Goal: Task Accomplishment & Management: Manage account settings

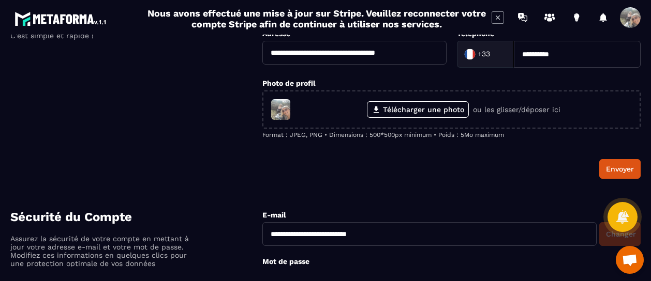
scroll to position [95, 0]
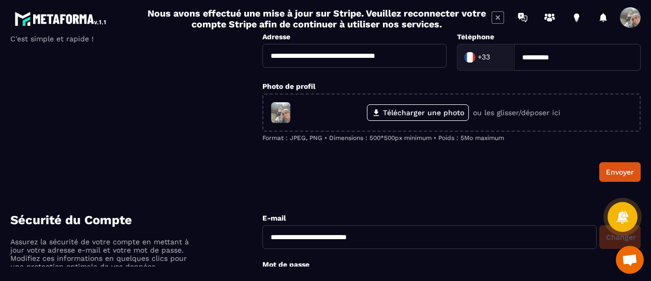
click at [126, 140] on div "Votre profil Personnalisez vos informations de profil pour une expérience sur m…" at bounding box center [136, 83] width 252 height 197
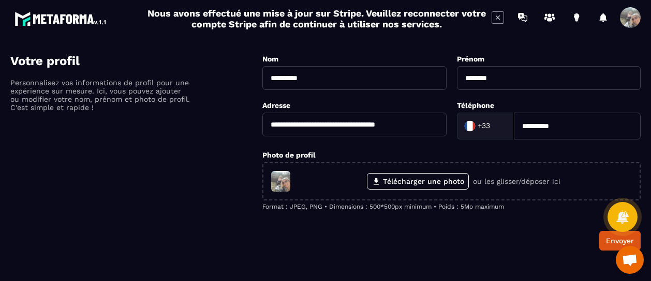
scroll to position [0, 0]
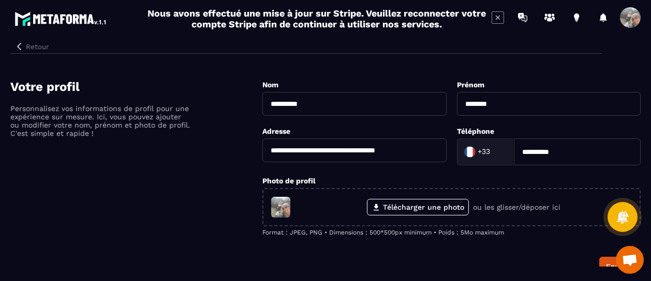
click at [19, 44] on icon "button" at bounding box center [19, 46] width 4 height 7
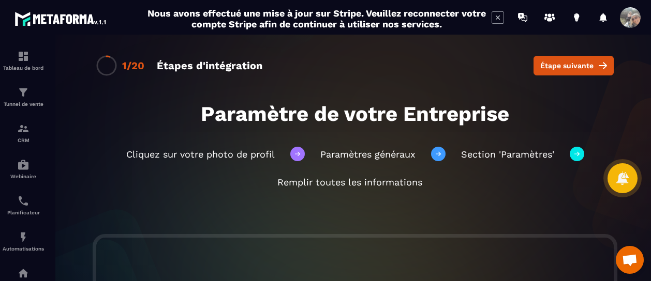
click at [375, 21] on h2 "Nous avons effectué une mise à jour sur Stripe. Veuillez reconnecter votre comp…" at bounding box center [316, 19] width 339 height 22
drag, startPoint x: 494, startPoint y: 194, endPoint x: 508, endPoint y: 135, distance: 61.0
click at [508, 135] on div "Cliquez sur votre photo de profil Paramètres généraux Section 'Paramètres' Remp…" at bounding box center [355, 167] width 490 height 82
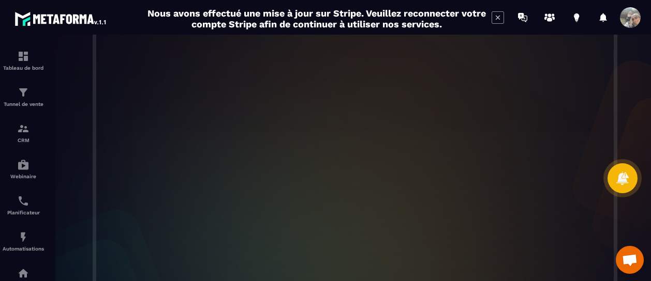
scroll to position [213, 0]
click at [628, 19] on span at bounding box center [630, 17] width 21 height 21
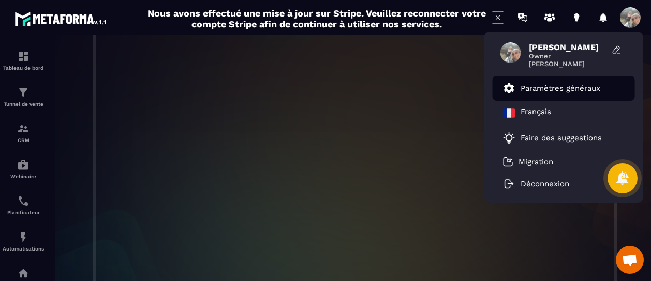
click at [558, 84] on p "Paramètres généraux" at bounding box center [560, 88] width 80 height 9
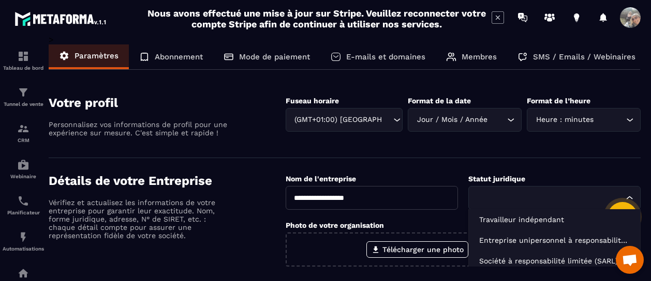
click at [487, 201] on input "Search for option" at bounding box center [549, 197] width 148 height 11
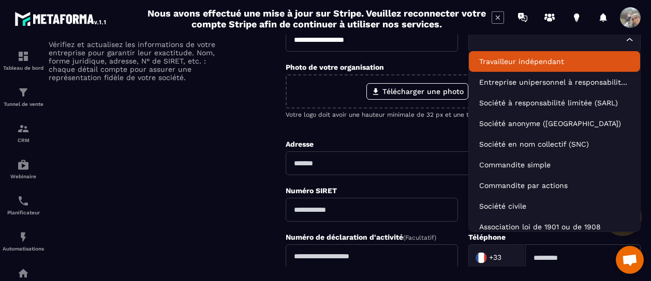
click at [536, 59] on p "Travailleur indépendant" at bounding box center [554, 61] width 151 height 10
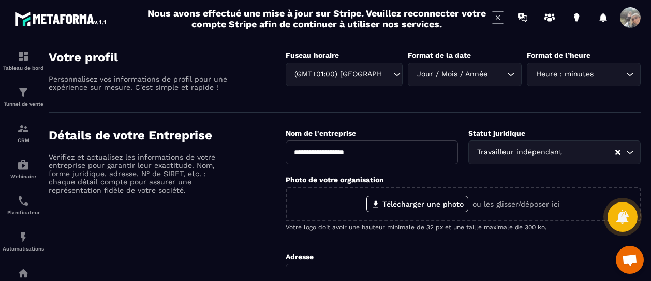
scroll to position [38, 0]
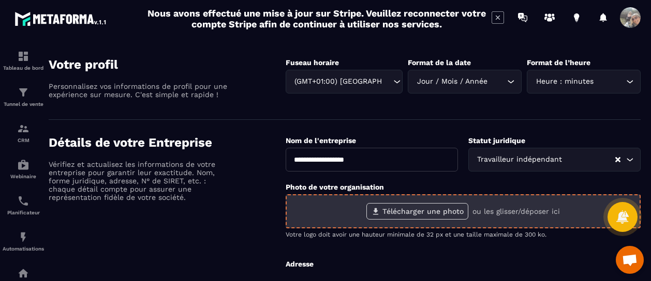
click at [430, 212] on label "Télécharger une photo" at bounding box center [417, 211] width 102 height 17
click at [0, 0] on input "Télécharger une photo" at bounding box center [0, 0] width 0 height 0
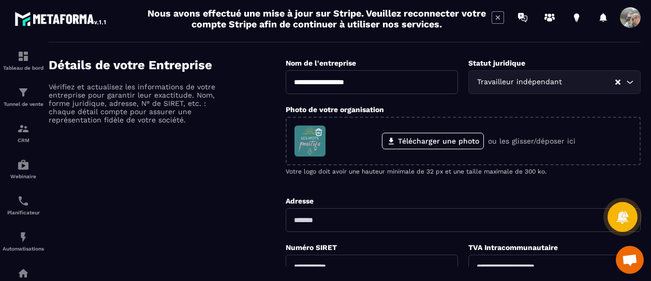
scroll to position [120, 0]
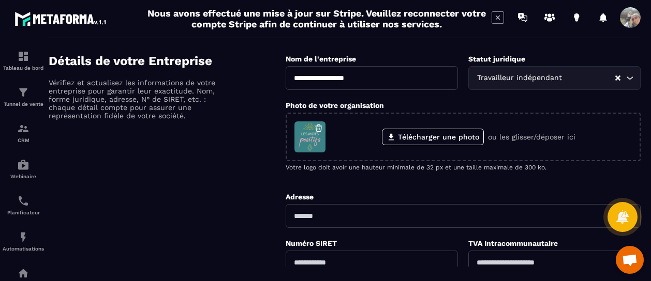
click at [311, 219] on input "text" at bounding box center [462, 216] width 355 height 24
type input "**********"
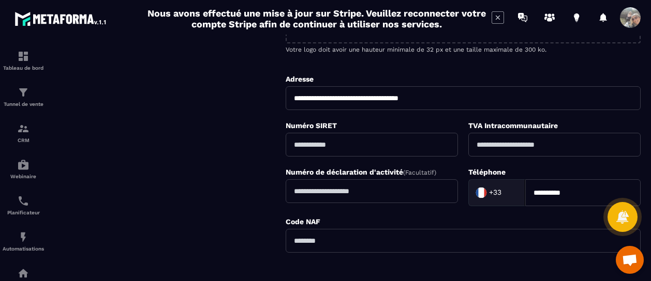
scroll to position [238, 0]
click at [360, 142] on input "text" at bounding box center [371, 144] width 172 height 24
click at [301, 143] on input "text" at bounding box center [371, 144] width 172 height 24
paste input "**********"
type input "**********"
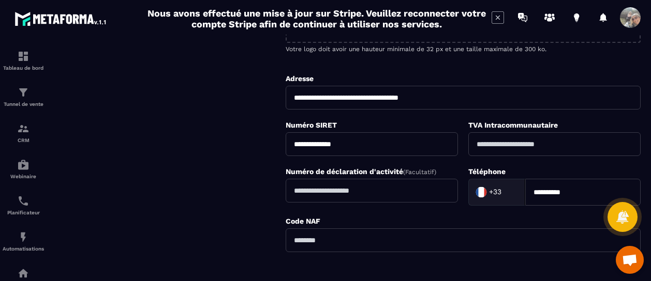
click at [339, 234] on input "text" at bounding box center [462, 241] width 355 height 24
paste input "*****"
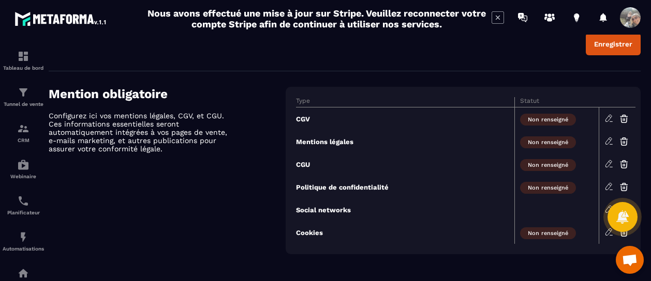
scroll to position [478, 0]
type input "*****"
click at [309, 98] on th "Type" at bounding box center [405, 103] width 219 height 10
click at [607, 115] on icon at bounding box center [608, 118] width 6 height 7
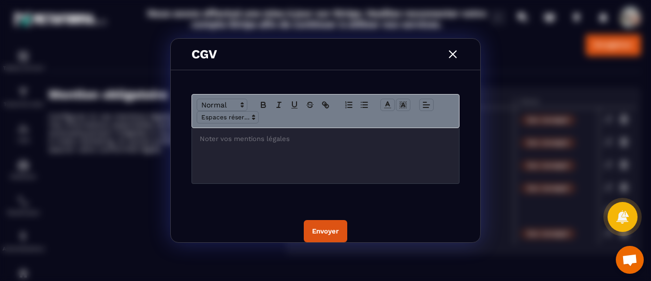
click at [449, 57] on img "Modal window" at bounding box center [452, 54] width 13 height 13
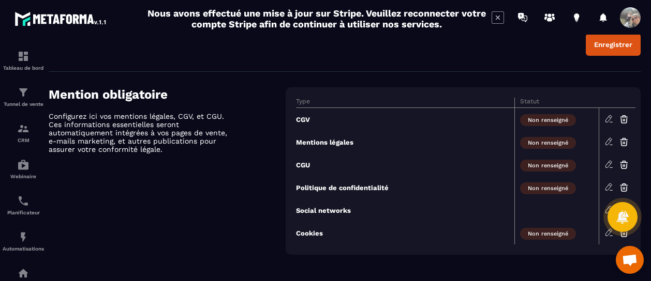
click at [630, 18] on span at bounding box center [630, 17] width 21 height 21
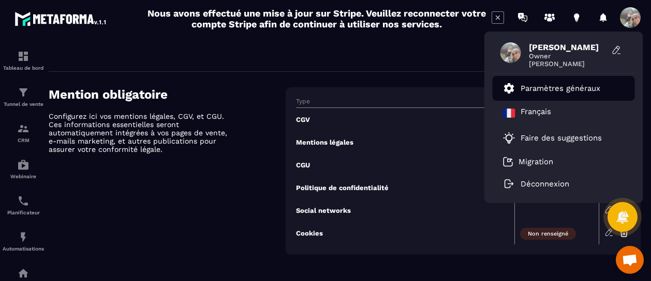
click at [540, 89] on p "Paramètres généraux" at bounding box center [560, 88] width 80 height 9
click at [512, 87] on icon at bounding box center [509, 88] width 10 height 10
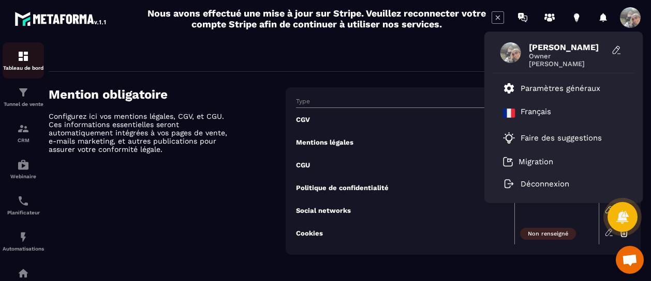
click at [24, 59] on img at bounding box center [23, 56] width 12 height 12
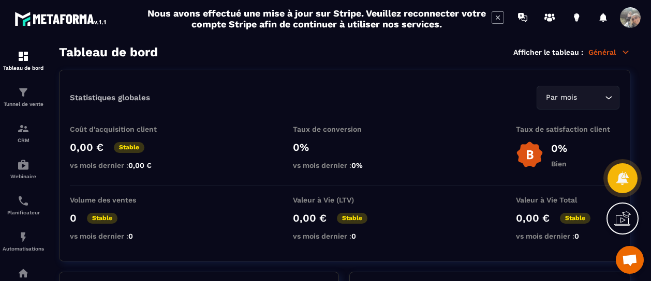
click at [626, 50] on icon at bounding box center [625, 52] width 9 height 9
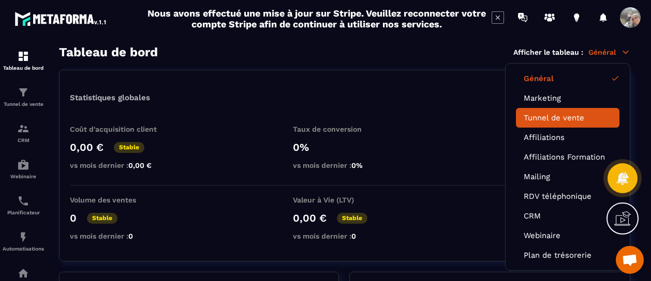
click at [540, 117] on link "Tunnel de vente" at bounding box center [567, 117] width 88 height 9
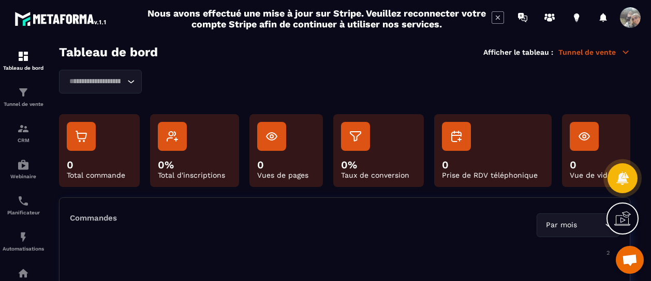
click at [626, 51] on icon at bounding box center [625, 52] width 9 height 9
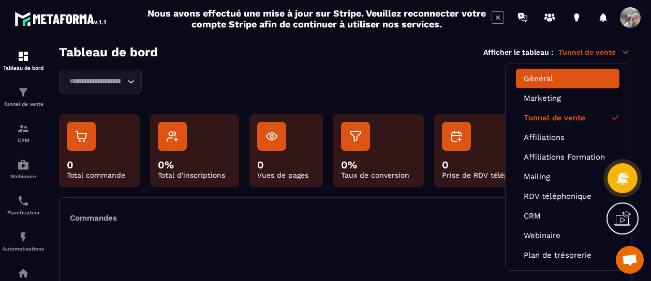
click at [539, 79] on link "Général" at bounding box center [567, 78] width 88 height 9
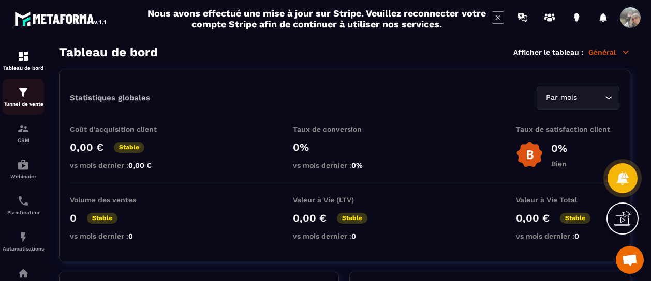
click at [23, 102] on p "Tunnel de vente" at bounding box center [23, 104] width 41 height 6
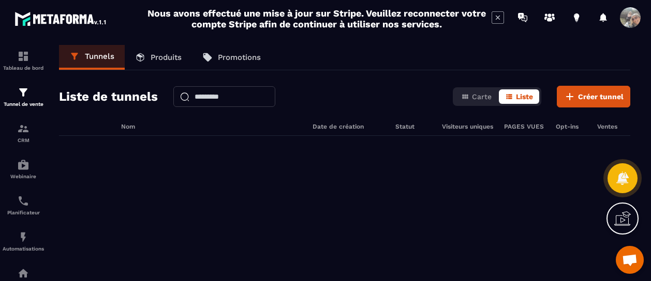
click at [147, 56] on link "Produits" at bounding box center [158, 57] width 67 height 25
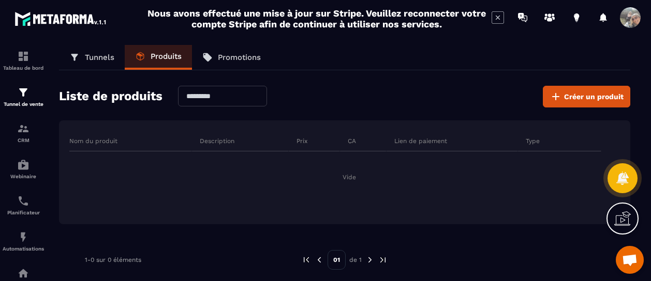
click at [222, 55] on p "Promotions" at bounding box center [239, 57] width 43 height 9
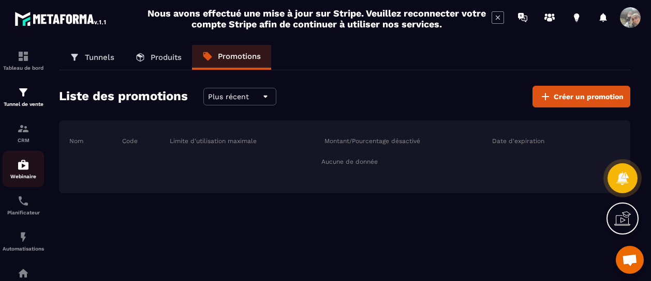
click at [21, 168] on img at bounding box center [23, 165] width 12 height 12
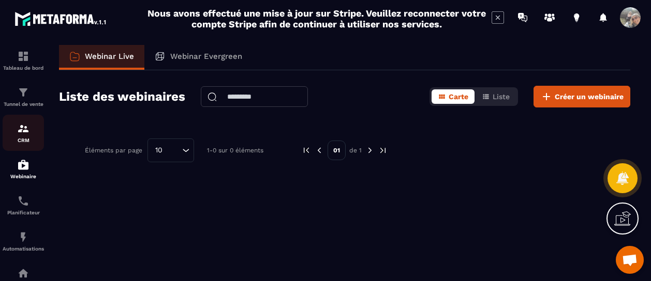
click at [26, 131] on img at bounding box center [23, 129] width 12 height 12
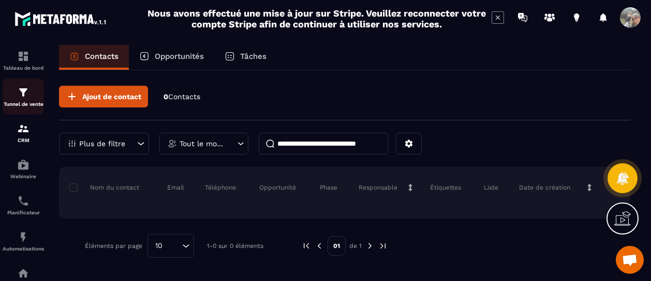
click at [20, 102] on p "Tunnel de vente" at bounding box center [23, 104] width 41 height 6
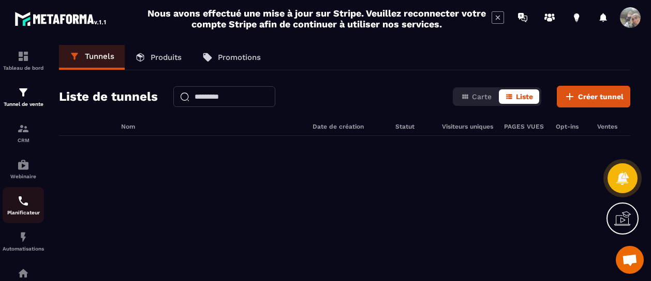
click at [19, 211] on div "Planificateur" at bounding box center [23, 205] width 41 height 21
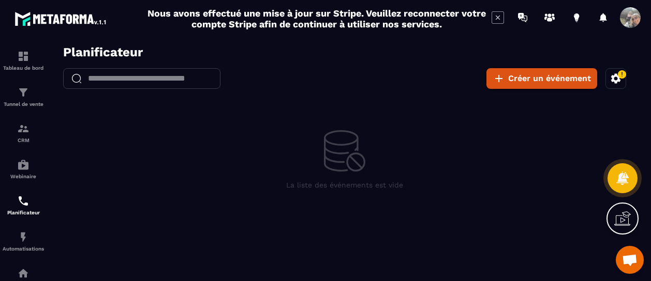
click at [101, 77] on input "text" at bounding box center [153, 78] width 134 height 21
click at [23, 65] on p "Tableau de bord" at bounding box center [23, 68] width 41 height 6
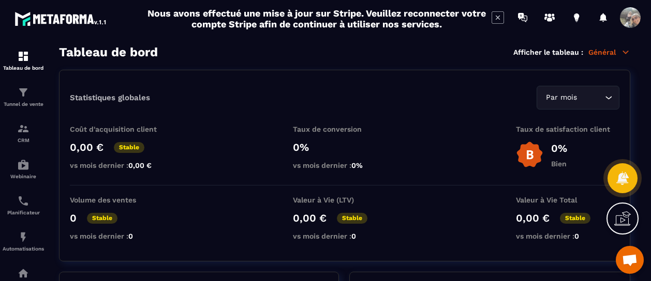
click at [495, 19] on icon at bounding box center [497, 18] width 4 height 4
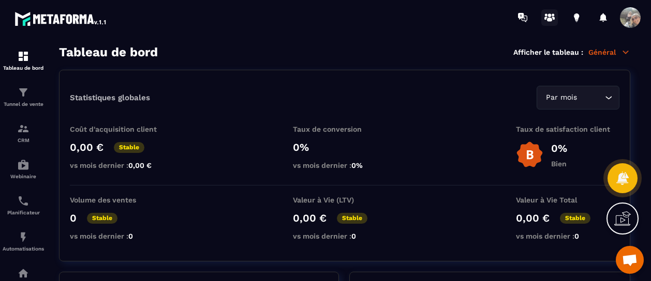
click at [547, 18] on icon at bounding box center [549, 17] width 17 height 17
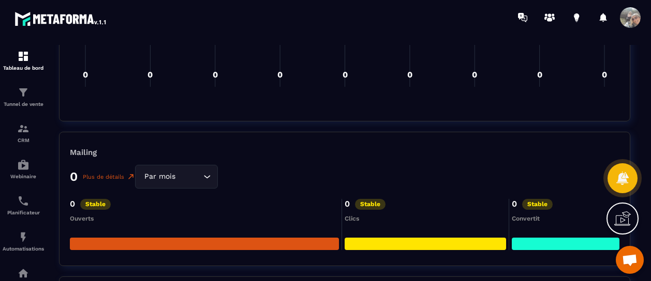
scroll to position [1644, 0]
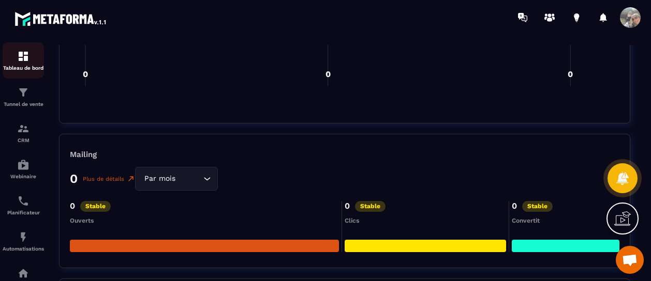
click at [21, 57] on img at bounding box center [23, 56] width 12 height 12
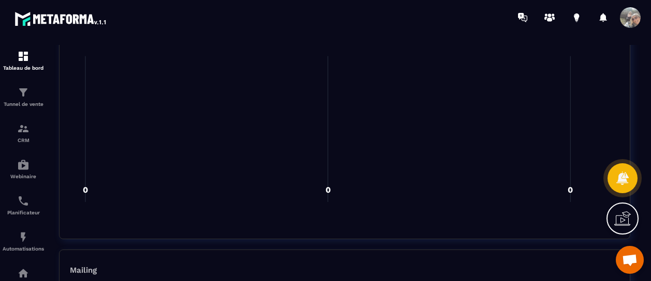
scroll to position [1527, 0]
click at [577, 16] on icon at bounding box center [576, 16] width 5 height 7
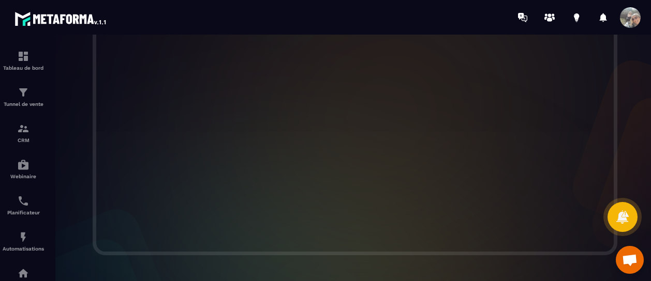
scroll to position [252, 0]
click at [21, 57] on img at bounding box center [23, 56] width 12 height 12
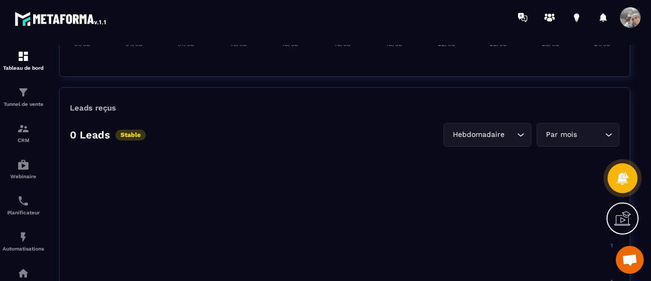
scroll to position [748, 0]
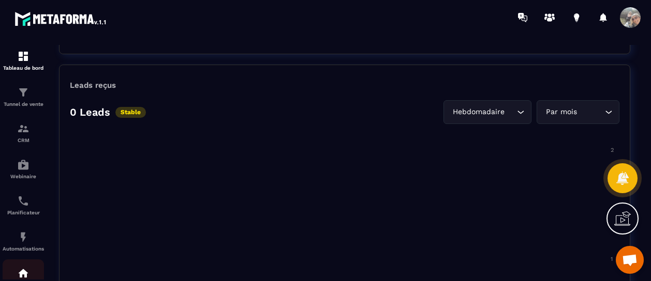
click at [28, 268] on link "Espace membre" at bounding box center [23, 278] width 41 height 36
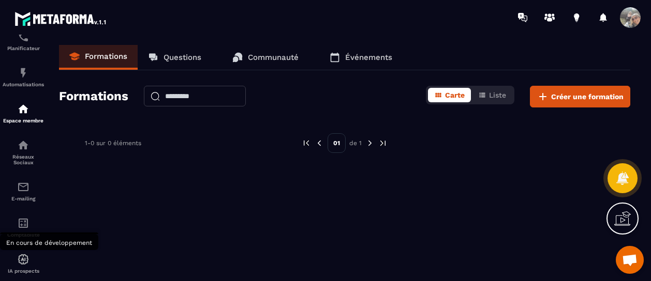
scroll to position [188, 0]
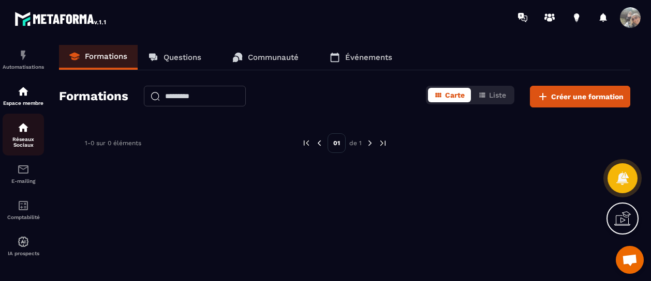
click at [21, 139] on p "Réseaux Sociaux" at bounding box center [23, 142] width 41 height 11
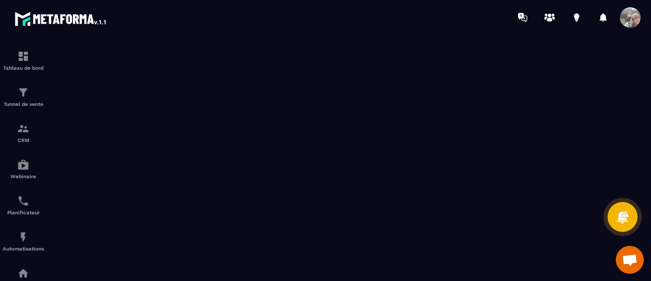
click at [55, 14] on img at bounding box center [60, 18] width 93 height 19
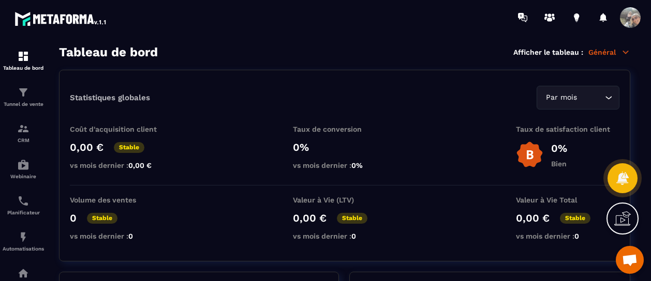
click at [19, 15] on img at bounding box center [60, 18] width 93 height 19
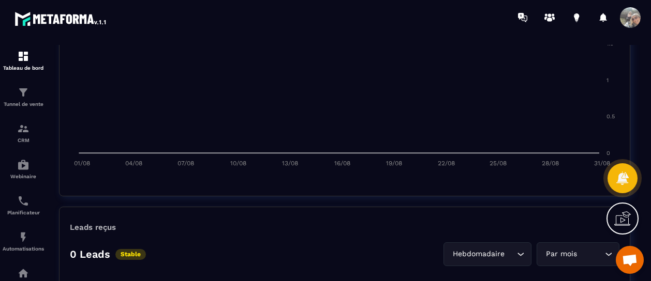
scroll to position [608, 0]
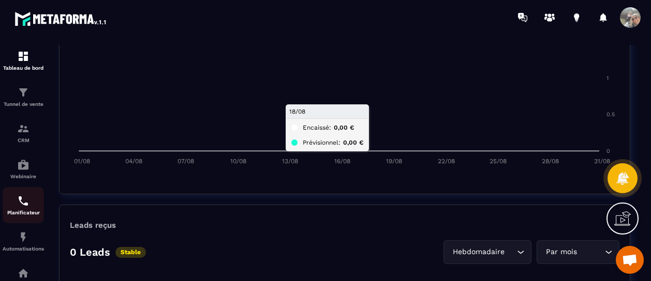
click at [22, 212] on p "Planificateur" at bounding box center [23, 213] width 41 height 6
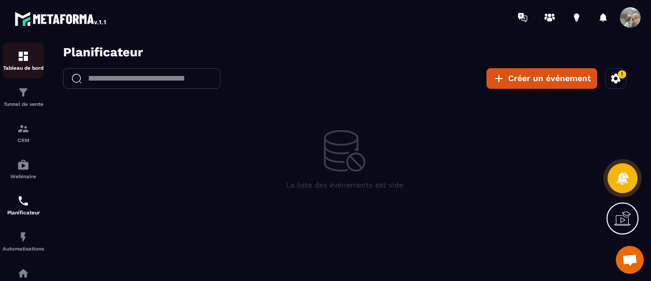
click at [29, 59] on img at bounding box center [23, 56] width 12 height 12
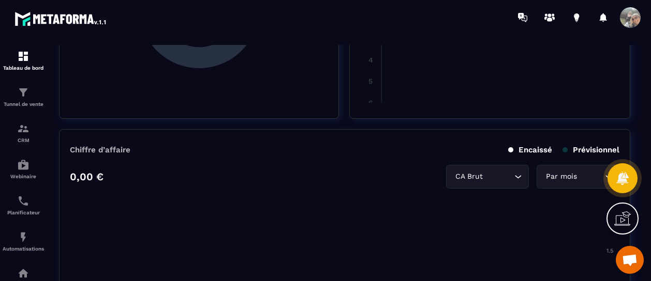
scroll to position [111, 0]
click at [629, 14] on span at bounding box center [630, 17] width 21 height 21
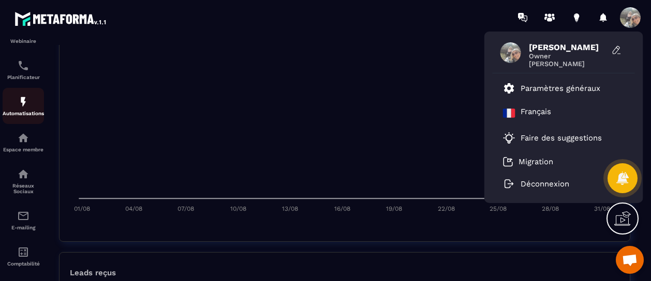
scroll to position [188, 0]
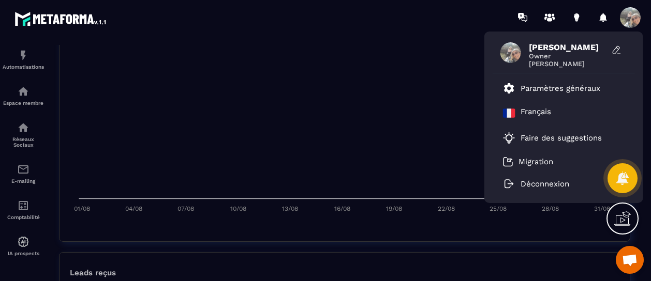
click at [34, 18] on img at bounding box center [60, 18] width 93 height 19
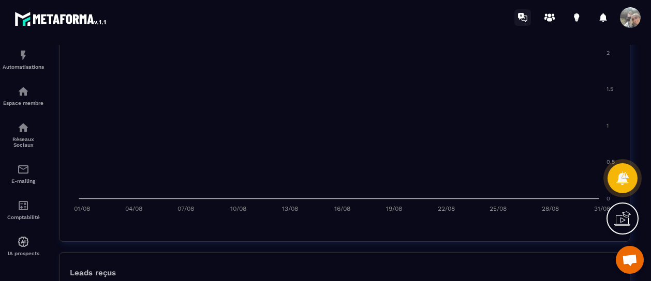
click at [522, 14] on icon at bounding box center [521, 16] width 6 height 7
click at [630, 18] on span at bounding box center [630, 17] width 21 height 21
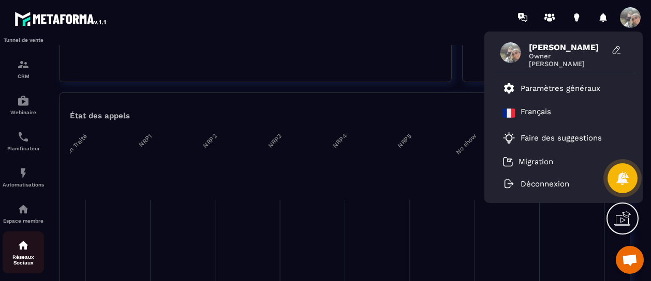
scroll to position [0, 0]
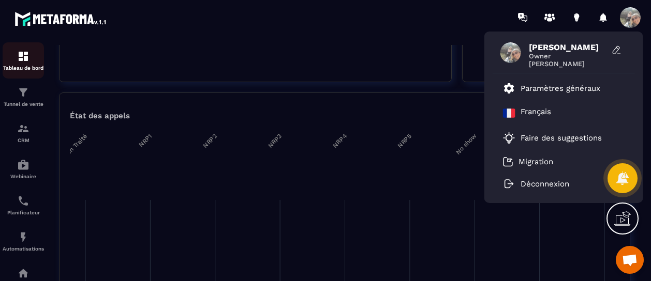
click at [19, 56] on img at bounding box center [23, 56] width 12 height 12
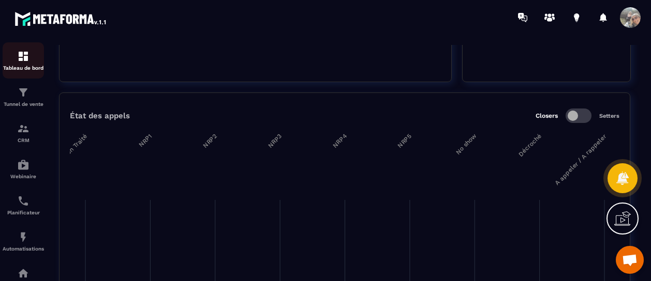
click at [26, 59] on img at bounding box center [23, 56] width 12 height 12
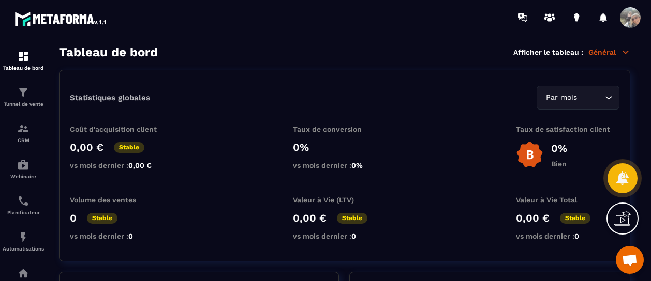
click at [619, 218] on icon at bounding box center [622, 219] width 17 height 17
